Goal: Contribute content

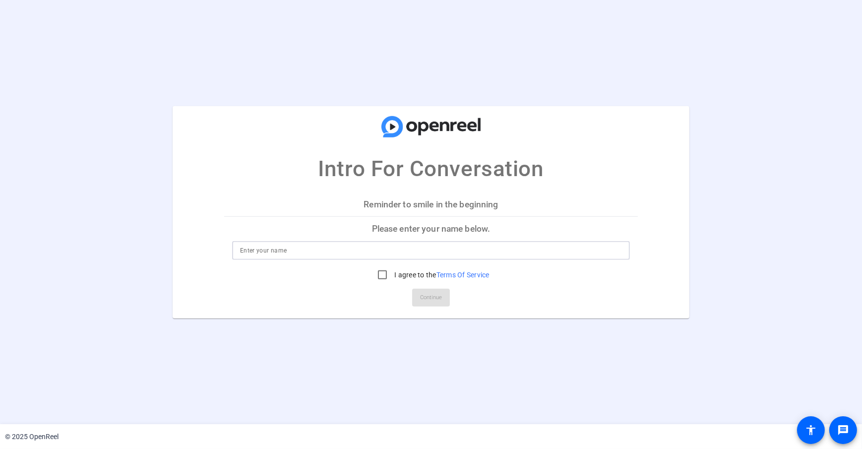
click at [281, 249] on input at bounding box center [431, 250] width 382 height 12
type input "[PERSON_NAME]"
click at [276, 223] on p "Please enter your name below." at bounding box center [430, 229] width 413 height 24
click at [372, 273] on input "I agree to the Terms Of Service" at bounding box center [382, 275] width 20 height 20
checkbox input "true"
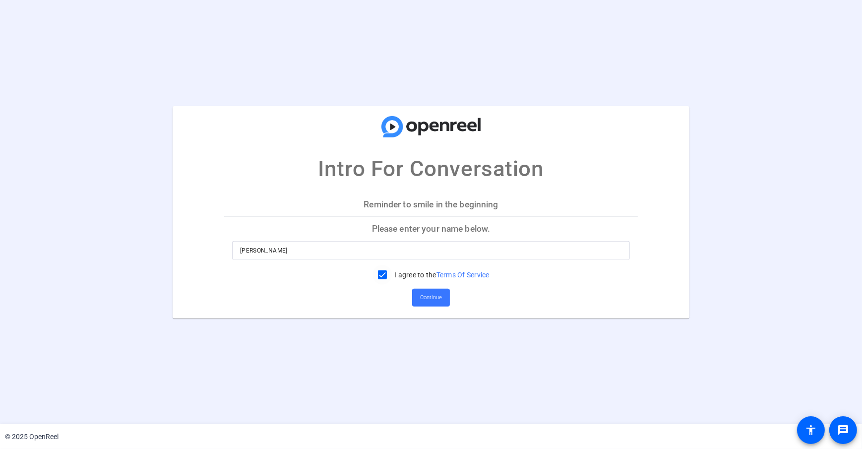
click at [299, 322] on openreel-ugc-auth "Intro For Conversation Reminder to smile in the beginning Please enter your nam…" at bounding box center [431, 212] width 862 height 424
click at [431, 299] on span "Continue" at bounding box center [431, 297] width 22 height 15
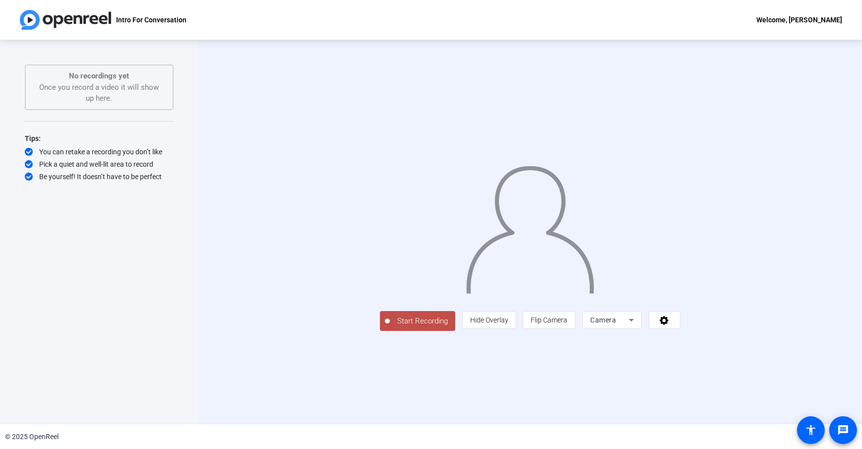
click at [237, 273] on div "Start Recording person Hide Overlay flip Flip Camera Camera" at bounding box center [529, 232] width 663 height 384
click at [228, 241] on div "Start Recording person Hide Overlay flip Flip Camera Camera" at bounding box center [529, 232] width 663 height 384
click at [380, 331] on button "Start Recording" at bounding box center [417, 321] width 75 height 20
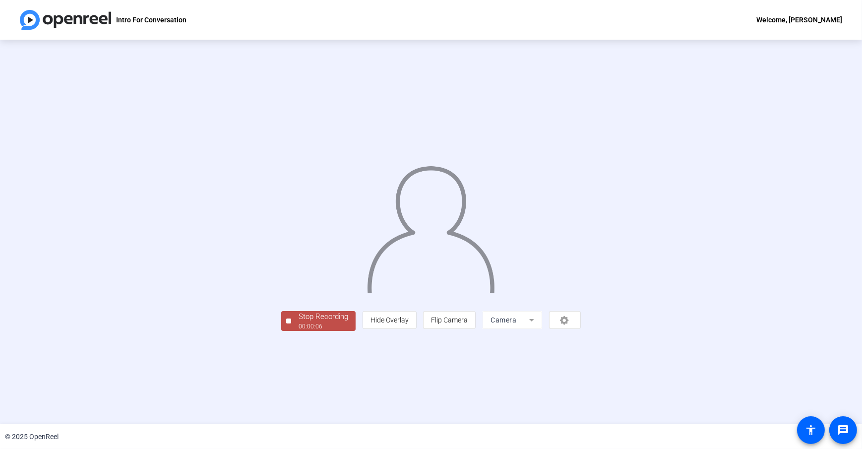
click at [390, 415] on div "Stop Recording 00:00:06 person Hide Overlay flip Flip Camera Camera" at bounding box center [431, 232] width 862 height 384
click at [305, 331] on div "Stop Recording 00:00:07 person Hide Overlay flip Flip Camera Camera" at bounding box center [430, 320] width 299 height 22
click at [298, 331] on div "00:00:12" at bounding box center [323, 326] width 50 height 9
